Goal: Information Seeking & Learning: Learn about a topic

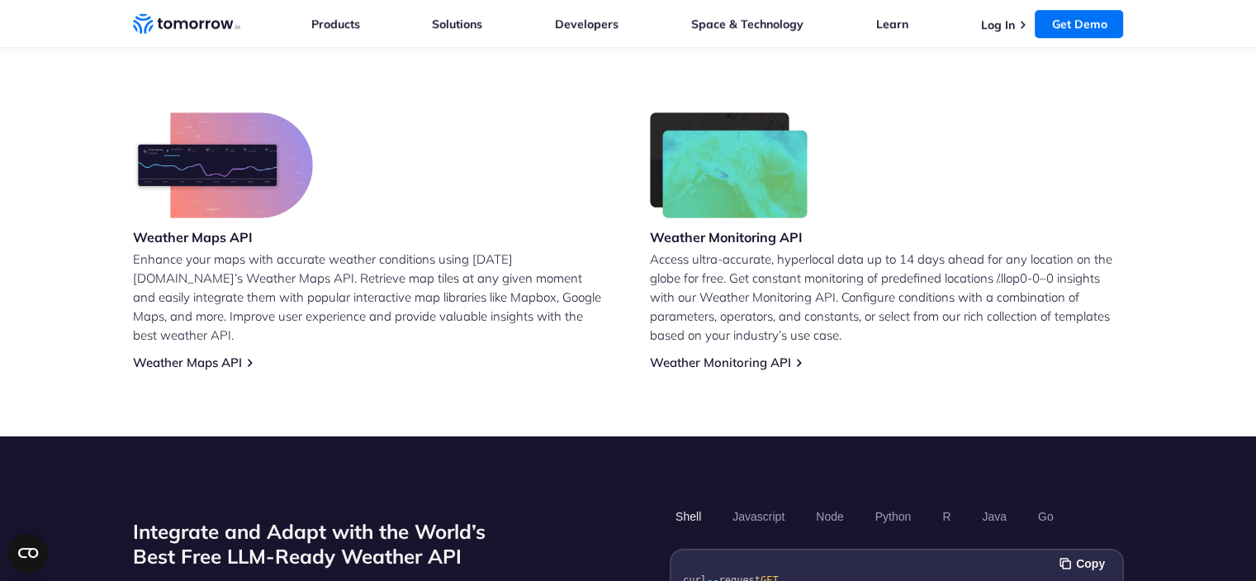
scroll to position [989, 0]
click at [647, 244] on div "Weather Forecast & Real-Time API Integrate accurate and comprehensive weather d…" at bounding box center [628, 70] width 991 height 600
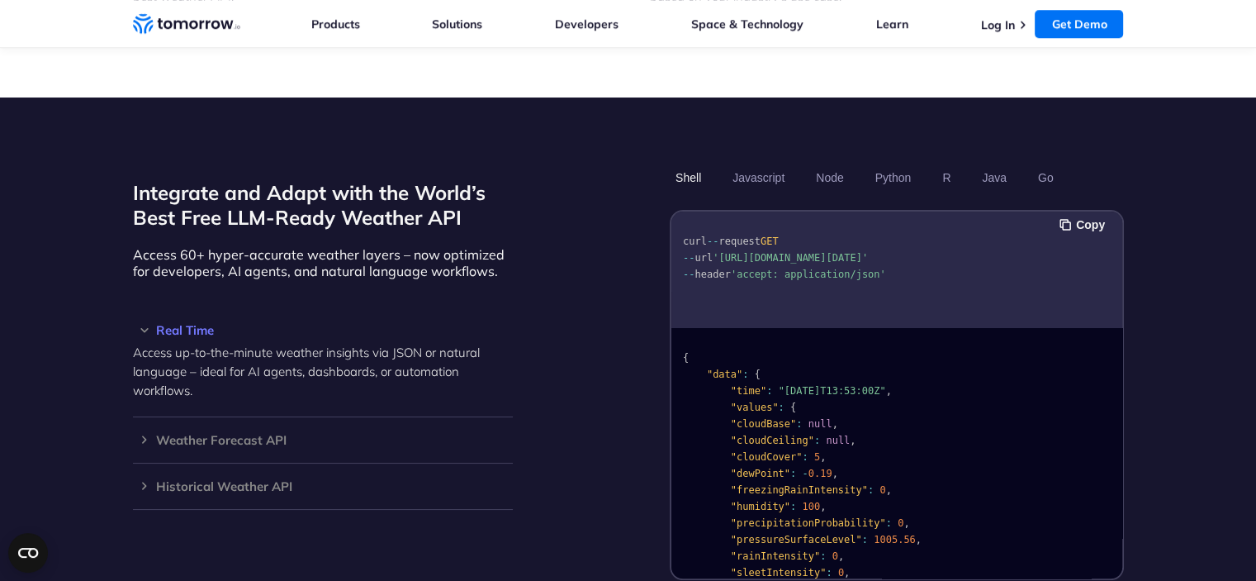
scroll to position [1330, 0]
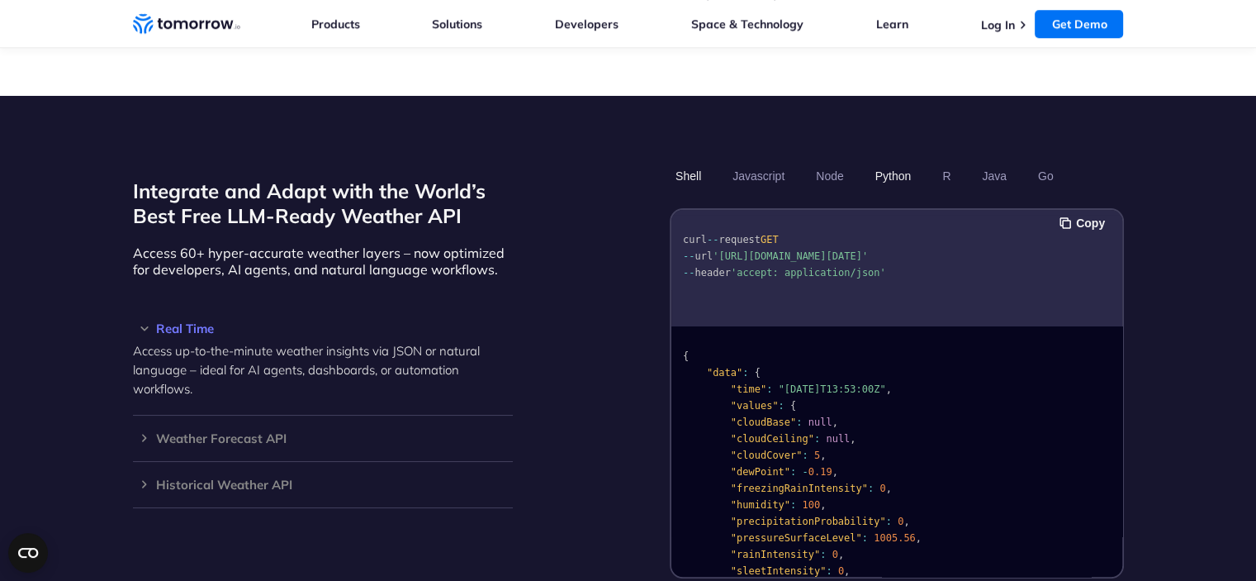
click at [894, 162] on button "Python" at bounding box center [893, 176] width 48 height 28
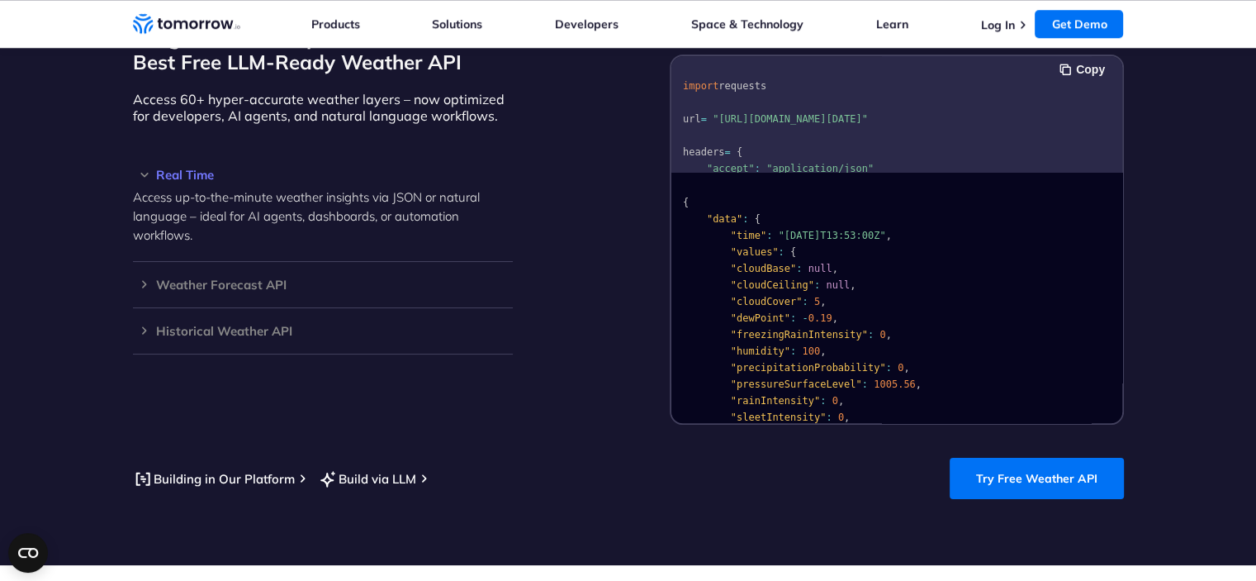
scroll to position [1483, 0]
click at [220, 278] on h3 "Weather Forecast API" at bounding box center [323, 284] width 380 height 12
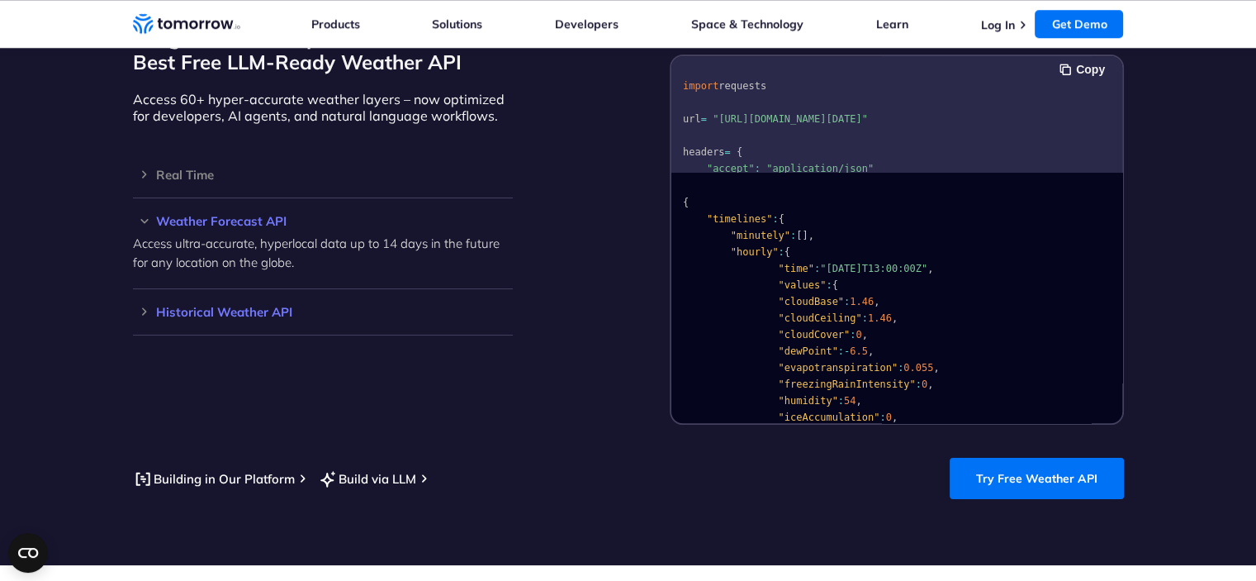
click at [236, 306] on h3 "Historical Weather API" at bounding box center [323, 312] width 380 height 12
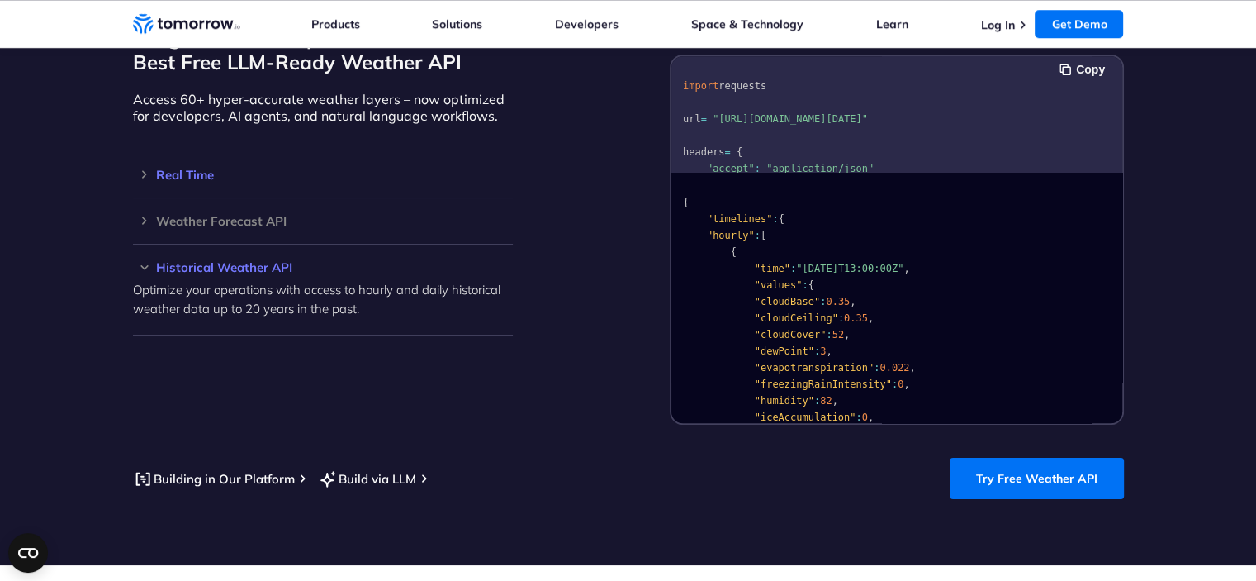
click at [192, 168] on h3 "Real Time" at bounding box center [323, 174] width 380 height 12
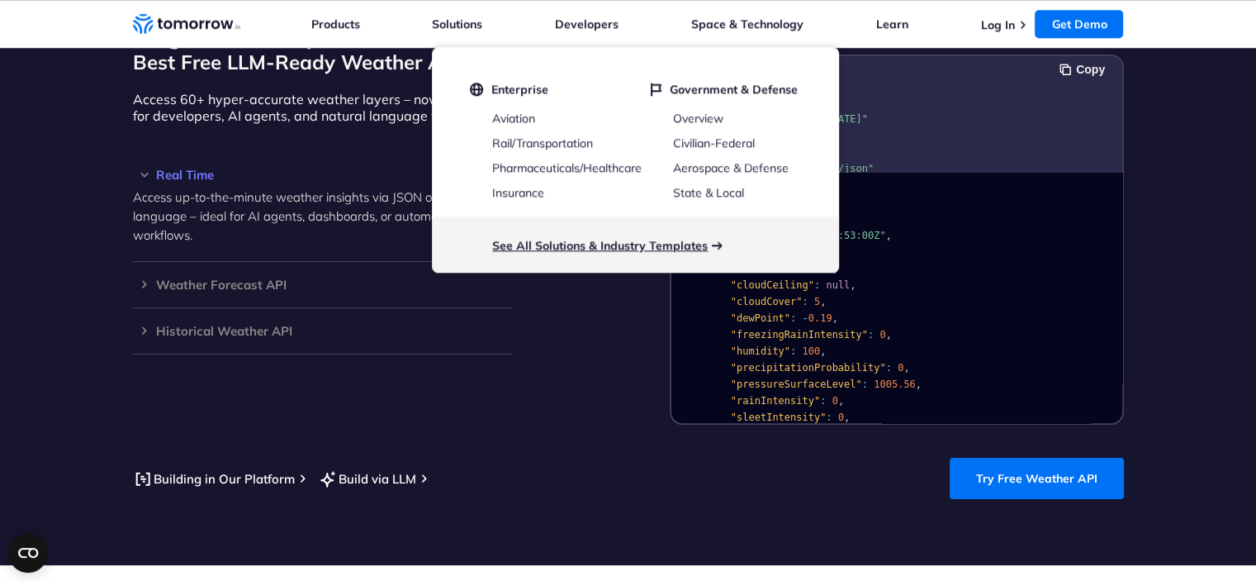
click at [558, 244] on link "See All Solutions & Industry Templates" at bounding box center [600, 245] width 216 height 15
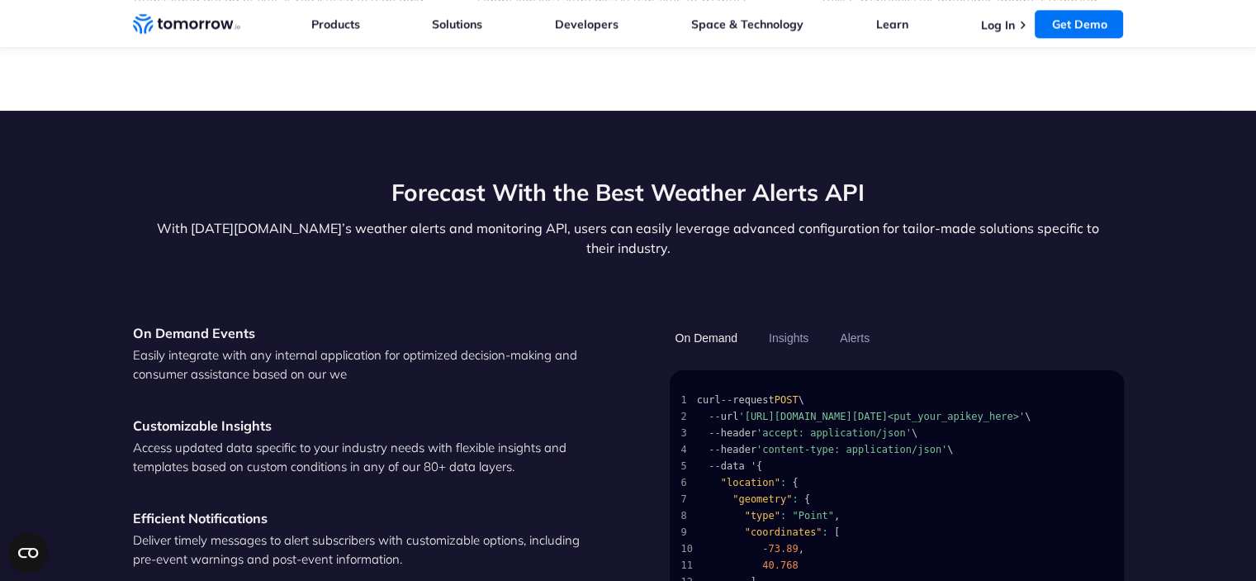
scroll to position [2131, 0]
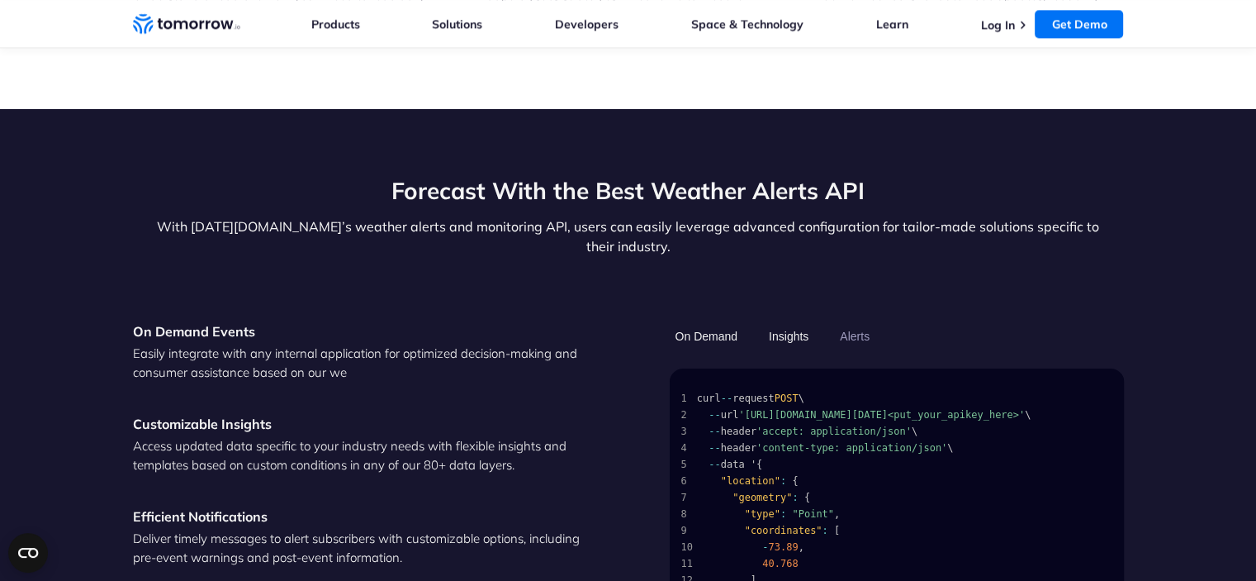
click at [777, 322] on button "Insights" at bounding box center [788, 336] width 51 height 28
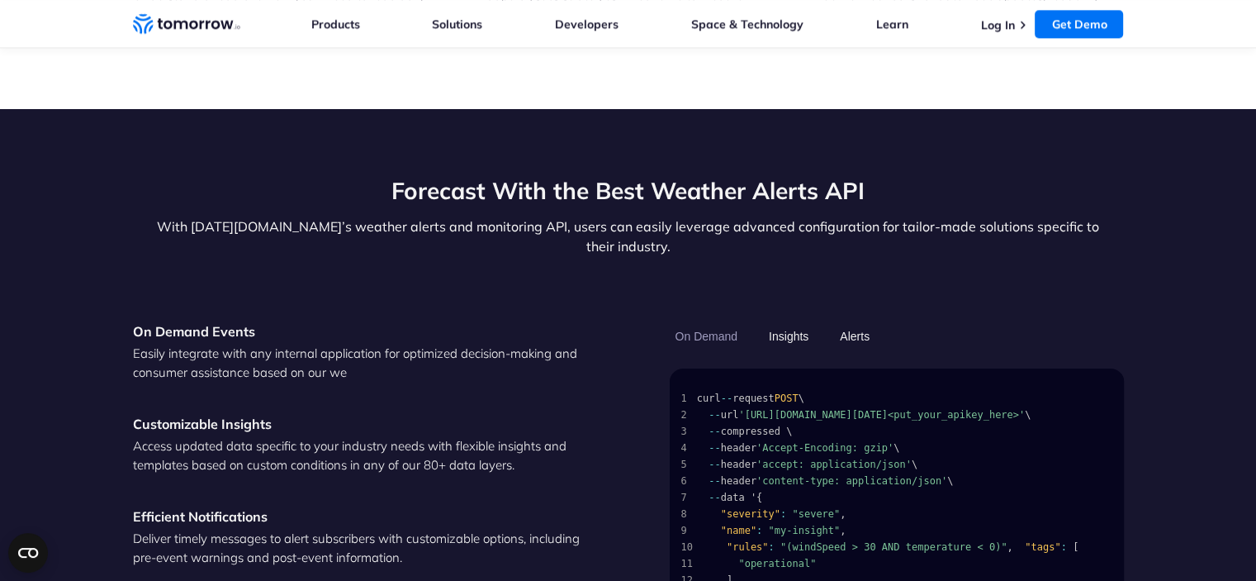
click at [853, 322] on button "Alerts" at bounding box center [854, 336] width 41 height 28
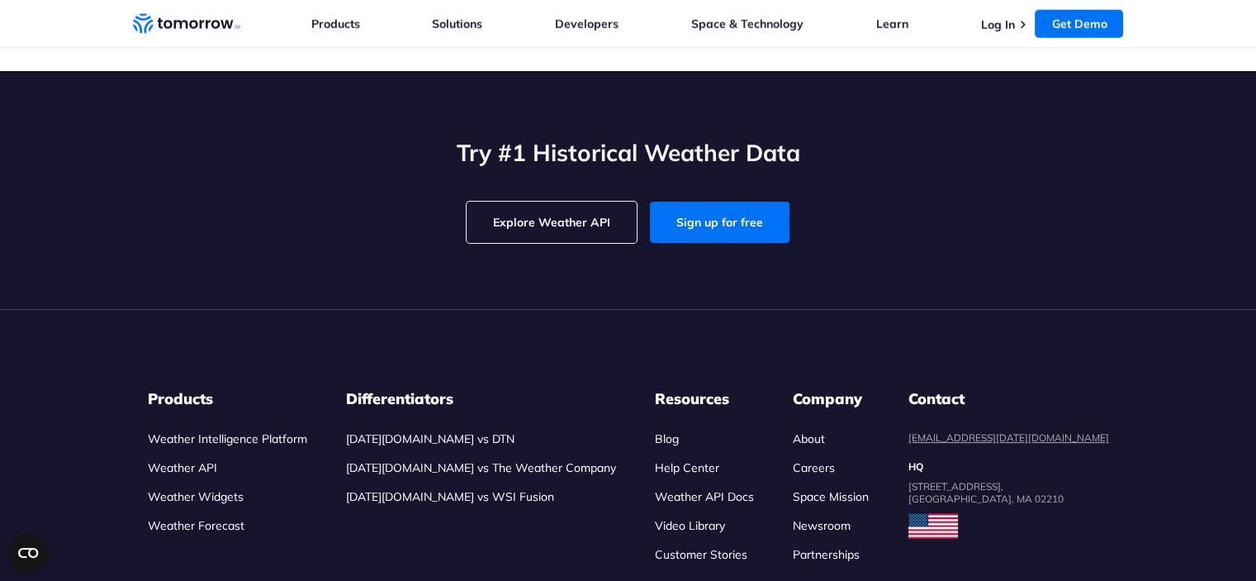
scroll to position [4501, 0]
click at [461, 489] on link "[DATE][DOMAIN_NAME] vs WSI Fusion" at bounding box center [450, 496] width 208 height 15
